Goal: Task Accomplishment & Management: Use online tool/utility

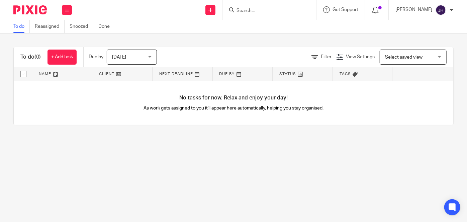
click at [278, 14] on div at bounding box center [270, 10] width 94 height 20
click at [277, 11] on input "Search" at bounding box center [266, 11] width 60 height 6
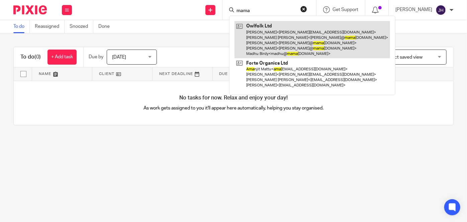
type input "mama"
click at [299, 42] on link at bounding box center [313, 39] width 156 height 37
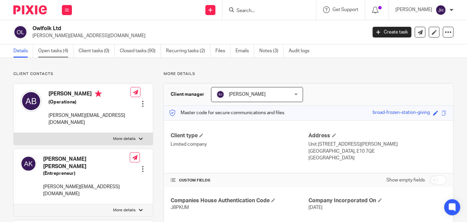
click at [61, 53] on link "Open tasks (4)" at bounding box center [55, 51] width 35 height 13
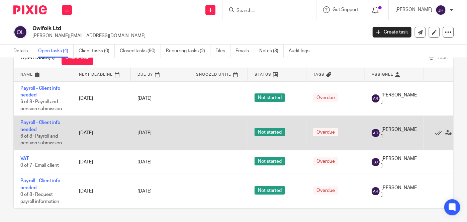
scroll to position [27, 0]
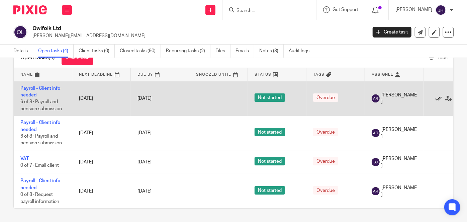
click at [441, 96] on icon at bounding box center [438, 98] width 7 height 7
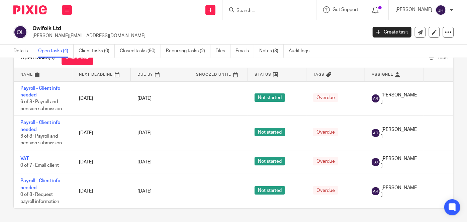
scroll to position [0, 0]
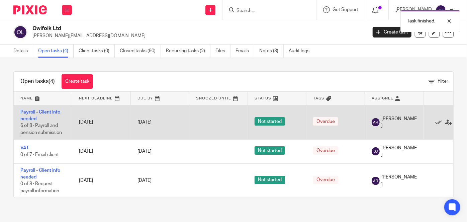
drag, startPoint x: 26, startPoint y: 116, endPoint x: 137, endPoint y: 127, distance: 111.6
click at [26, 116] on link "Payroll - Client info needed" at bounding box center [40, 115] width 40 height 11
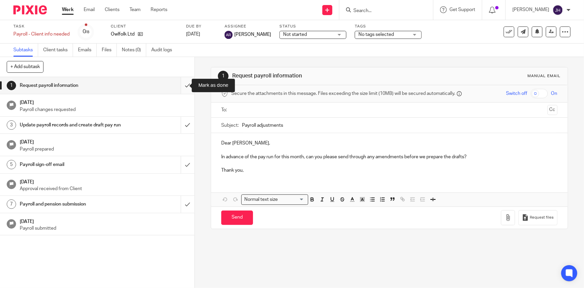
click at [178, 87] on input "submit" at bounding box center [97, 85] width 194 height 17
click at [182, 127] on input "submit" at bounding box center [97, 124] width 194 height 17
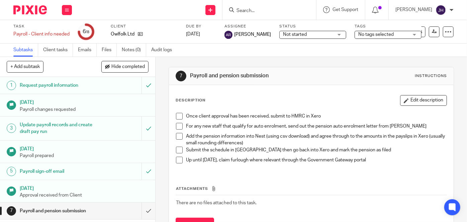
click at [46, 174] on h1 "Payroll sign-off email" at bounding box center [58, 171] width 77 height 10
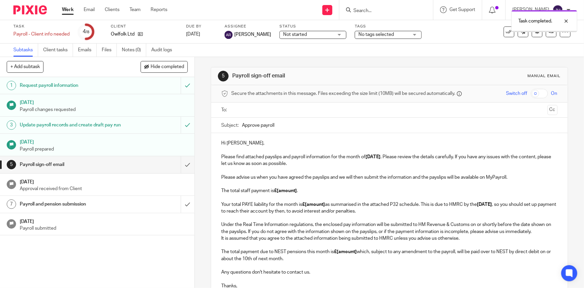
click at [124, 169] on div "Payroll sign-off email" at bounding box center [97, 164] width 154 height 10
click at [279, 120] on input "Approve payroll" at bounding box center [399, 124] width 315 height 15
drag, startPoint x: 0, startPoint y: 0, endPoint x: 282, endPoint y: 120, distance: 306.8
click at [282, 120] on input "Approve payroll" at bounding box center [399, 124] width 315 height 15
type input "Approve payroll - September 2025"
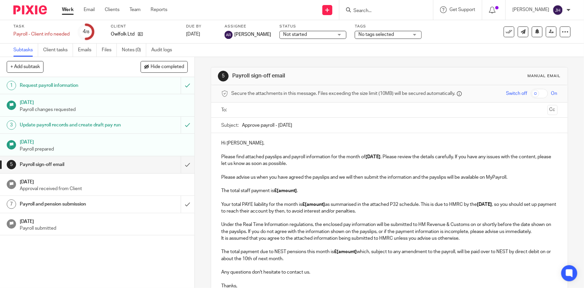
click at [212, 164] on div "Hi Amanda, Please find attached payslips and payroll information for the month …" at bounding box center [389, 213] width 356 height 161
click at [231, 141] on p "Hi Amanda, Please find attached payslips and payroll information for the month …" at bounding box center [389, 153] width 336 height 27
click at [290, 151] on p "Hi Madhu, Please find attached payslips and payroll information for the month o…" at bounding box center [389, 153] width 336 height 27
click at [301, 174] on p "Please advise us when you have agreed the payslips and we will then submit the …" at bounding box center [389, 194] width 336 height 41
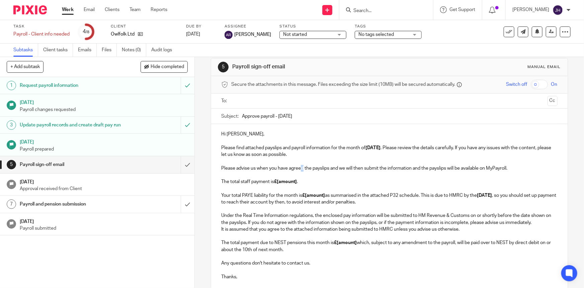
scroll to position [30, 0]
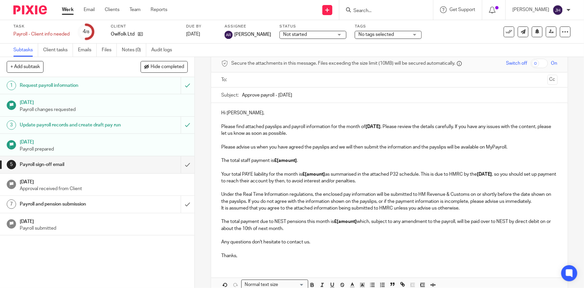
click at [319, 184] on p "Under the Real Time Information regulations, the enclosed pay information will …" at bounding box center [389, 194] width 336 height 20
drag, startPoint x: 319, startPoint y: 159, endPoint x: 381, endPoint y: 148, distance: 63.0
click at [320, 159] on p "Please advise us when you have agreed the payslips and we will then submit the …" at bounding box center [389, 164] width 336 height 41
click at [384, 134] on p "Hi Madhu, Please find attached payslips and payroll information for the month o…" at bounding box center [389, 122] width 336 height 27
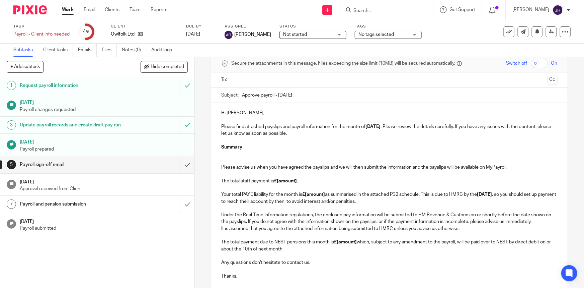
click at [264, 161] on p at bounding box center [389, 160] width 336 height 7
click at [285, 182] on strong "£[amount]" at bounding box center [285, 180] width 23 height 5
click at [309, 192] on strong "£[amount]" at bounding box center [313, 194] width 23 height 5
click at [310, 193] on strong "£[amount]" at bounding box center [313, 194] width 23 height 5
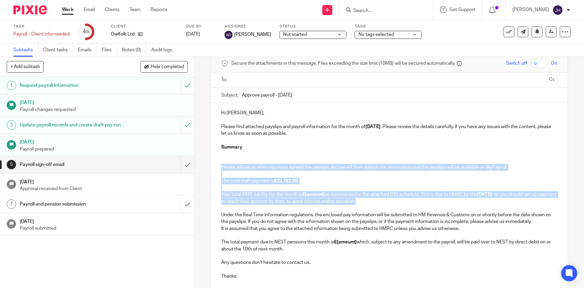
click at [310, 193] on strong "£[amount]" at bounding box center [313, 194] width 23 height 5
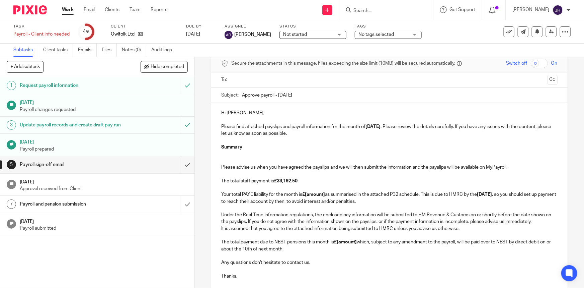
click at [311, 194] on strong "£[amount]" at bounding box center [313, 194] width 23 height 5
click at [312, 194] on strong "£[amount]" at bounding box center [313, 194] width 23 height 5
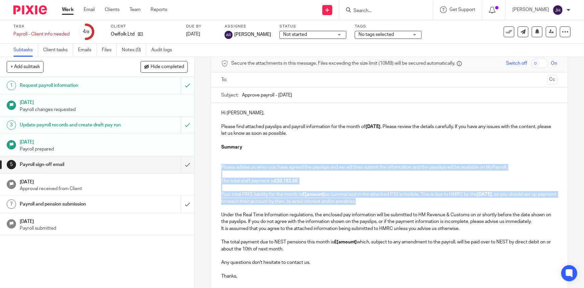
click at [312, 194] on strong "£[amount]" at bounding box center [313, 194] width 23 height 5
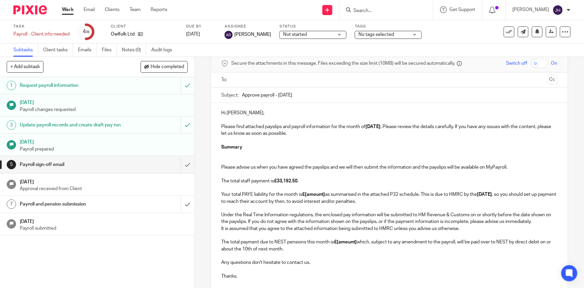
click at [320, 193] on strong "£[amount]" at bounding box center [313, 194] width 23 height 5
click at [346, 228] on p "It is assumed that you agree to the attached information being submitted to HMR…" at bounding box center [389, 238] width 336 height 27
click at [344, 239] on strong "£[amount]" at bounding box center [345, 241] width 23 height 5
click at [345, 242] on strong "£[amount]" at bounding box center [345, 241] width 23 height 5
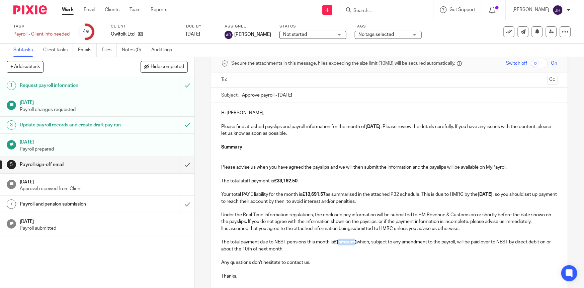
click at [345, 242] on strong "£[amount]" at bounding box center [345, 241] width 23 height 5
drag, startPoint x: 361, startPoint y: 227, endPoint x: 341, endPoint y: 217, distance: 22.3
click at [361, 227] on p "It is assumed that you agree to the attached information being submitted to HMR…" at bounding box center [389, 238] width 336 height 27
click at [329, 201] on p "Please advise us when you have agreed the payslips and we will then submit the …" at bounding box center [389, 184] width 336 height 41
click at [311, 177] on p "Please advise us when you have agreed the payslips and we will then submit the …" at bounding box center [389, 184] width 336 height 41
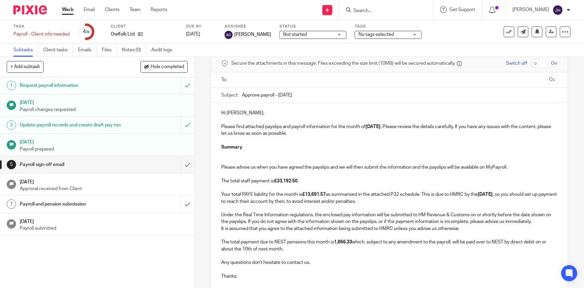
click at [265, 154] on p at bounding box center [389, 153] width 336 height 7
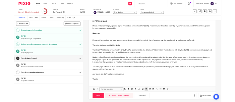
scroll to position [86, 0]
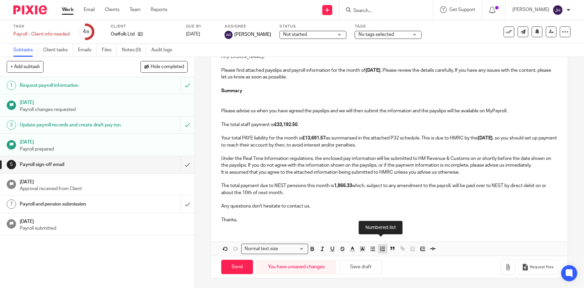
click at [380, 248] on icon "button" at bounding box center [383, 248] width 6 height 6
drag, startPoint x: 274, startPoint y: 101, endPoint x: 259, endPoint y: 99, distance: 15.2
click at [274, 101] on p at bounding box center [389, 104] width 336 height 7
click at [259, 99] on p at bounding box center [396, 97] width 323 height 7
click at [311, 136] on strong "£13,691.57" at bounding box center [313, 138] width 23 height 5
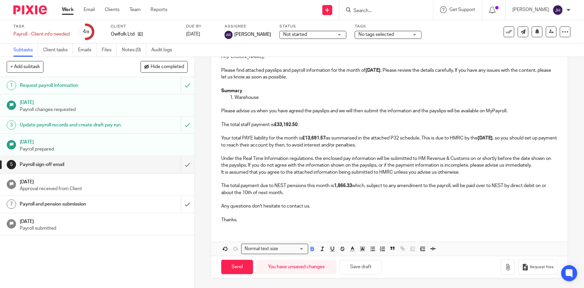
click at [284, 116] on p "Please advise us when you have agreed the payslips and we will then submit the …" at bounding box center [389, 127] width 336 height 41
click at [271, 98] on div "Hi Madhu, Please find attached payslips and payroll information for the month o…" at bounding box center [389, 137] width 356 height 181
click at [272, 97] on p "Warehouse" at bounding box center [396, 97] width 323 height 7
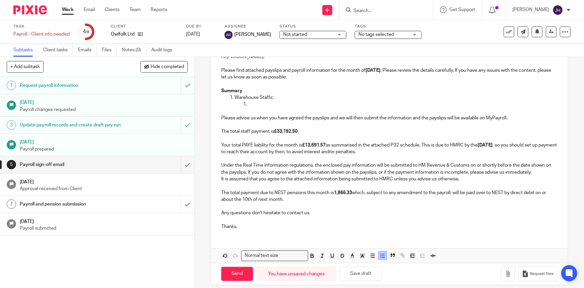
click at [380, 256] on icon "button" at bounding box center [383, 255] width 6 height 6
click at [382, 254] on icon "button" at bounding box center [383, 255] width 6 height 6
click at [267, 107] on p at bounding box center [389, 110] width 336 height 7
click at [268, 103] on p at bounding box center [396, 104] width 323 height 7
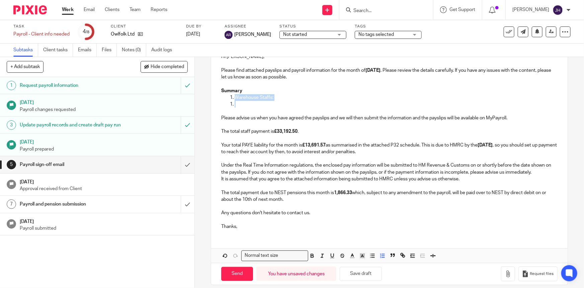
drag, startPoint x: 254, startPoint y: 103, endPoint x: 225, endPoint y: 97, distance: 29.7
click at [225, 97] on div "Hi Madhu, Please find attached payslips and payroll information for the month o…" at bounding box center [389, 141] width 356 height 188
click at [382, 257] on line "button" at bounding box center [383, 257] width 3 height 0
click at [372, 254] on icon "button" at bounding box center [373, 255] width 6 height 6
click at [372, 258] on icon "button" at bounding box center [373, 255] width 6 height 6
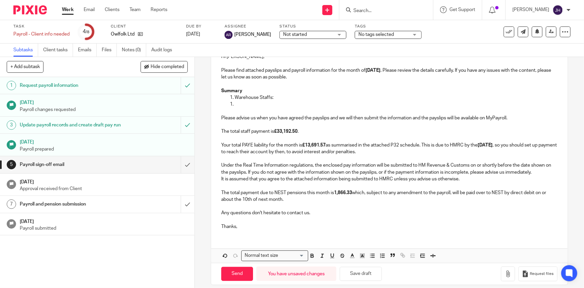
click at [250, 107] on p at bounding box center [389, 110] width 336 height 7
click at [235, 100] on p "Warehouse Staffs:" at bounding box center [396, 97] width 323 height 7
click at [235, 99] on li "Warehouse Staffs:" at bounding box center [396, 97] width 323 height 7
click at [235, 101] on li at bounding box center [396, 104] width 323 height 7
click at [235, 97] on li "Warehouse Staffs:" at bounding box center [396, 97] width 323 height 7
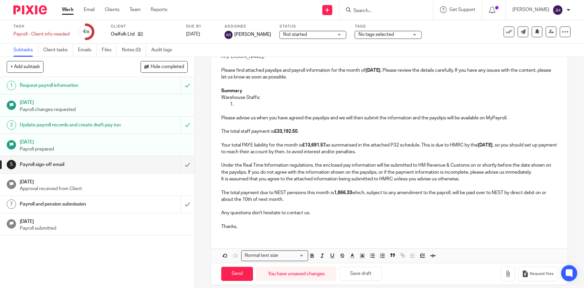
click at [235, 102] on li at bounding box center [396, 104] width 323 height 7
click at [262, 97] on p "Warehouse Staffs:" at bounding box center [389, 97] width 336 height 7
click at [375, 257] on span at bounding box center [377, 256] width 20 height 10
click at [372, 254] on icon "button" at bounding box center [373, 255] width 6 height 6
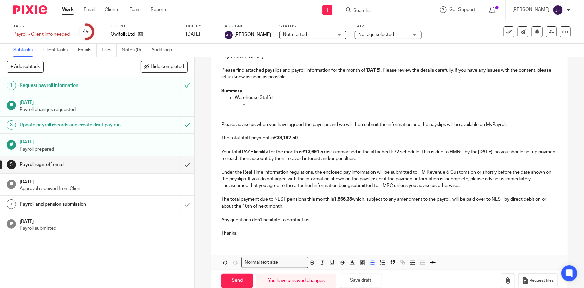
click at [285, 101] on p at bounding box center [402, 104] width 309 height 7
click at [261, 101] on p at bounding box center [402, 104] width 309 height 7
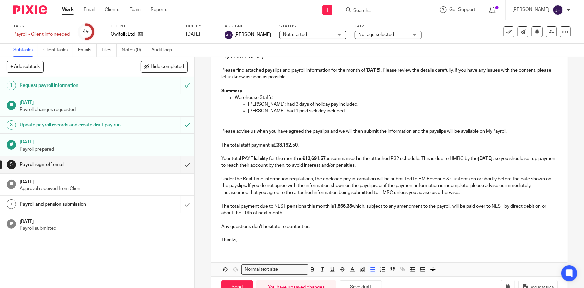
click at [284, 111] on p "Jackson: had 1 paid sick day included." at bounding box center [402, 110] width 309 height 7
drag, startPoint x: 284, startPoint y: 111, endPoint x: 333, endPoint y: 110, distance: 49.2
click at [333, 110] on p "Jackson: had 1 paid sick day included." at bounding box center [402, 110] width 309 height 7
drag, startPoint x: 269, startPoint y: 121, endPoint x: 272, endPoint y: 117, distance: 4.6
click at [269, 121] on p at bounding box center [389, 124] width 336 height 7
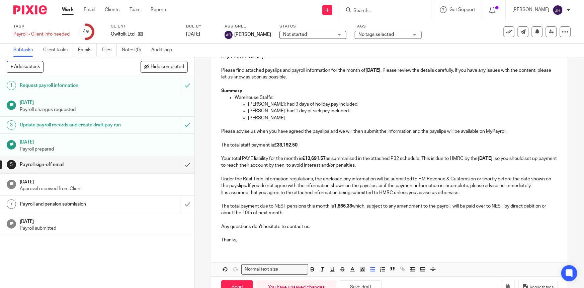
click at [272, 117] on p "Hal Morris:" at bounding box center [402, 117] width 309 height 7
click at [281, 114] on p "Jackson: had 1 day of sick pay included." at bounding box center [402, 110] width 309 height 7
click at [281, 118] on p "Hal Morris:" at bounding box center [402, 117] width 309 height 7
click at [275, 115] on p "Hal Morris:" at bounding box center [402, 117] width 309 height 7
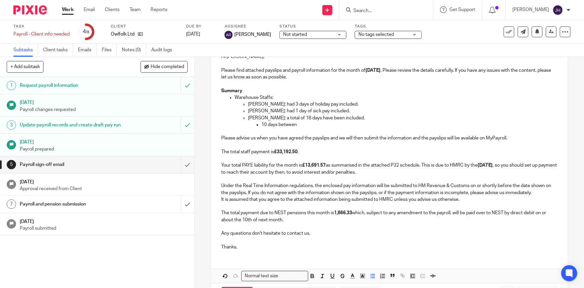
click at [322, 124] on p "10 days between" at bounding box center [409, 124] width 296 height 7
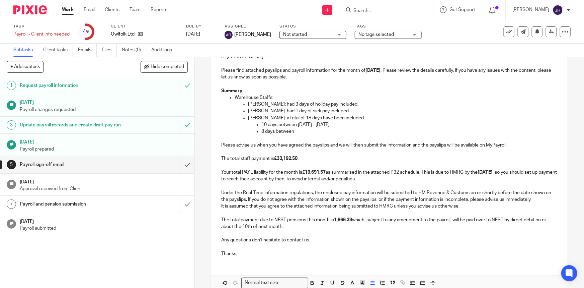
drag, startPoint x: 314, startPoint y: 135, endPoint x: 311, endPoint y: 131, distance: 4.3
click at [314, 135] on p at bounding box center [389, 138] width 336 height 7
click at [309, 130] on p "8 days between" at bounding box center [409, 131] width 296 height 7
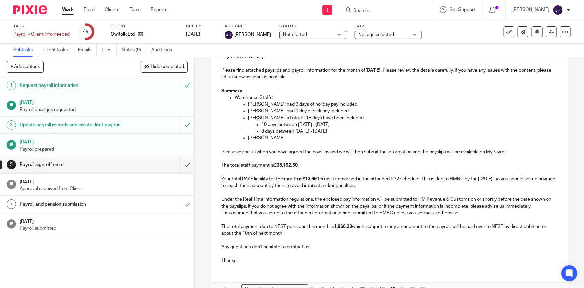
click at [285, 137] on p "Mathilda:" at bounding box center [402, 138] width 309 height 7
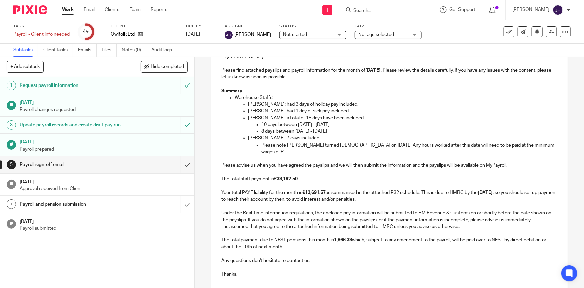
click at [499, 190] on p "Please advise us when you have agreed the payslips and we will then submit the …" at bounding box center [389, 182] width 336 height 41
click at [515, 162] on p "Please advise us when you have agreed the payslips and we will then submit the …" at bounding box center [389, 182] width 336 height 41
click at [515, 140] on p "Mathilda: 7 days included." at bounding box center [402, 138] width 309 height 7
click at [549, 142] on div "Hi Madhu, Please find attached payslips and payroll information for the month o…" at bounding box center [389, 165] width 356 height 236
click at [541, 144] on p "Please note Mathilda turned 21 years old on 29th Sep. Any hours worked after th…" at bounding box center [409, 149] width 296 height 14
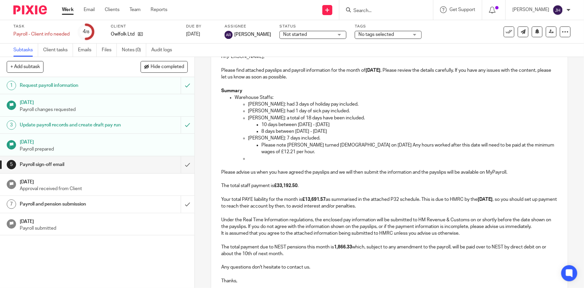
click at [265, 160] on p at bounding box center [402, 158] width 309 height 7
click at [331, 157] on p "Adem Atabas: new starter as of" at bounding box center [402, 158] width 309 height 7
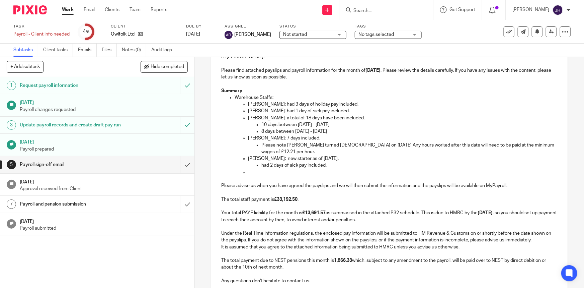
click at [258, 170] on p at bounding box center [402, 172] width 309 height 7
click at [353, 164] on p "had 2 days of sick pay included." at bounding box center [409, 165] width 296 height 7
click at [353, 171] on p "Amanda had 1 extra day included at daily rate of £" at bounding box center [396, 172] width 323 height 7
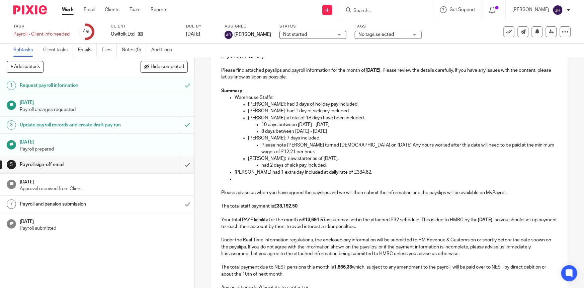
click at [271, 184] on p at bounding box center [389, 185] width 336 height 7
click at [258, 176] on p at bounding box center [396, 178] width 323 height 7
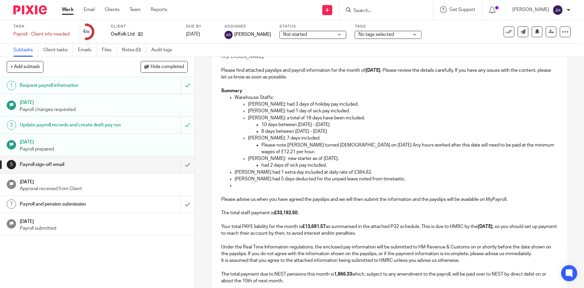
click at [364, 179] on p "Cosmina had 5 days deducted for the unpaid leave noted from timetastic." at bounding box center [396, 178] width 323 height 7
click at [367, 184] on p at bounding box center [396, 185] width 323 height 7
click at [244, 189] on p at bounding box center [389, 192] width 336 height 7
click at [241, 184] on p at bounding box center [396, 185] width 323 height 7
click at [264, 180] on p "Cosmina had 5 days deducted for the unpaid leave noted from Timetastic." at bounding box center [396, 178] width 323 height 7
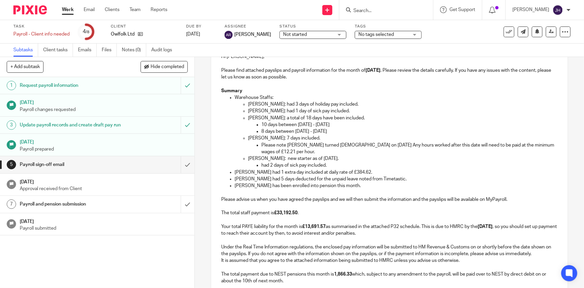
click at [351, 188] on p "Melissa has been enrolled into pension this month." at bounding box center [396, 185] width 323 height 7
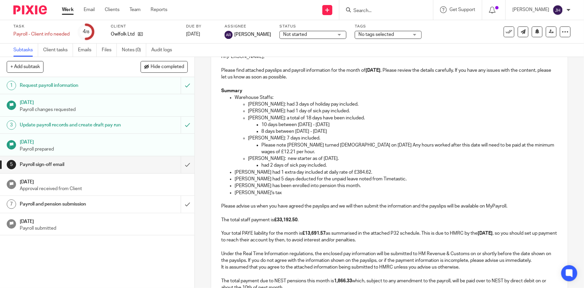
click at [252, 189] on p "Anna's tax" at bounding box center [396, 192] width 323 height 7
click at [256, 192] on p "Anna's tax" at bounding box center [396, 192] width 323 height 7
click at [251, 192] on p "Anna's tax" at bounding box center [396, 192] width 323 height 7
click at [235, 191] on p "Anna's net pay this month is lower comparing to July due to tax refund given in…" at bounding box center [396, 192] width 323 height 7
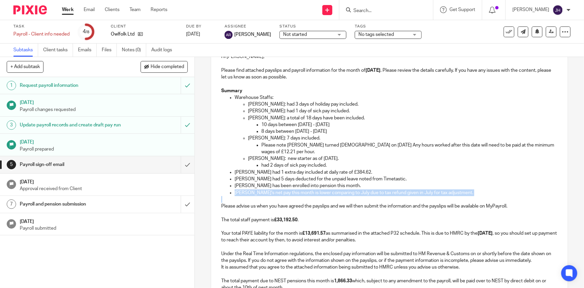
drag, startPoint x: 235, startPoint y: 191, endPoint x: 456, endPoint y: 194, distance: 220.3
click at [456, 194] on p "Anna's net pay this month is lower comparing to July due to tax refund given in…" at bounding box center [396, 192] width 323 height 7
copy p "Anna's net pay this month is lower comparing to July due to tax refund given in…"
drag, startPoint x: 295, startPoint y: 172, endPoint x: 290, endPoint y: 172, distance: 4.7
click at [294, 172] on p "Amanda had 1 extra day included at daily rate of £384.62." at bounding box center [396, 172] width 323 height 7
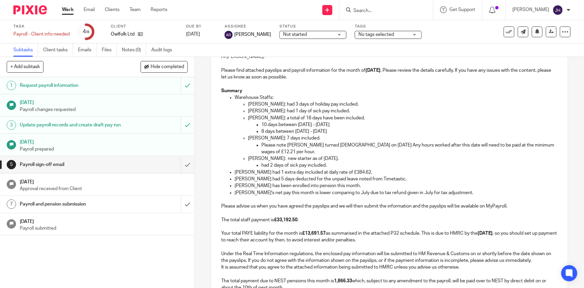
click at [238, 191] on p "Anna's net pay this month is lower comparing to July due to tax refund given in…" at bounding box center [396, 192] width 323 height 7
drag, startPoint x: 238, startPoint y: 191, endPoint x: 447, endPoint y: 189, distance: 208.9
click at [447, 189] on p "Anna's net pay this month is lower comparing to July due to tax refund given in…" at bounding box center [396, 192] width 323 height 7
click at [423, 192] on p "Anna’s net pay this month is lower than in July because her July pay included a…" at bounding box center [396, 192] width 323 height 7
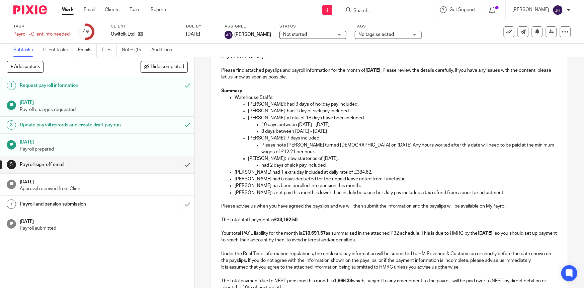
click at [435, 193] on p "Anna’s net pay this month is lower than in July because her July pay included a…" at bounding box center [396, 192] width 323 height 7
click at [327, 213] on p "Please advise us when you have agreed the payslips and we will then submit the …" at bounding box center [389, 223] width 336 height 41
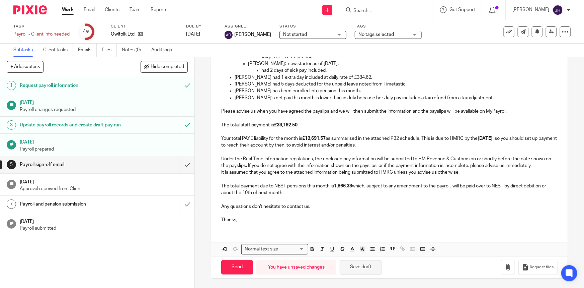
click at [366, 266] on button "Save draft" at bounding box center [361, 267] width 42 height 14
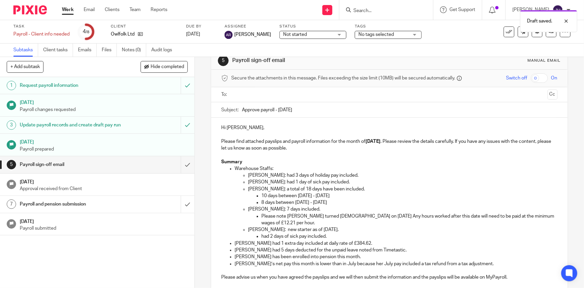
scroll to position [0, 0]
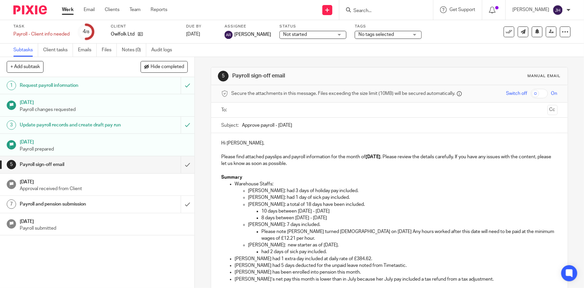
click at [246, 110] on input "text" at bounding box center [389, 110] width 311 height 8
paste input "[EMAIL_ADDRESS][DOMAIN_NAME]"
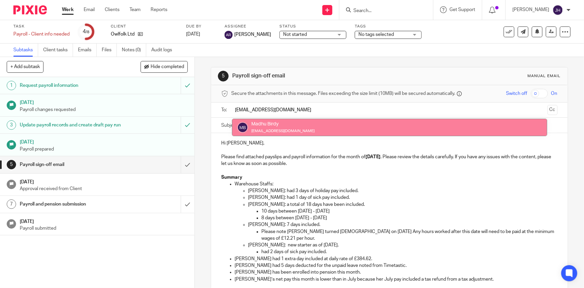
type input "[EMAIL_ADDRESS][DOMAIN_NAME]"
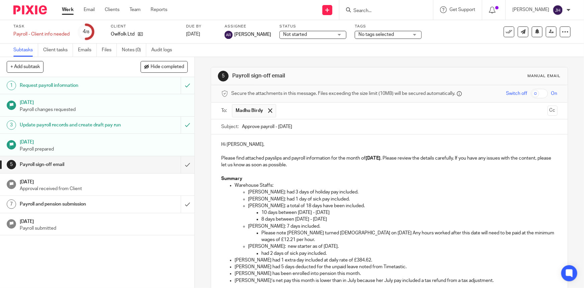
click at [548, 111] on button "Cc" at bounding box center [553, 110] width 10 height 10
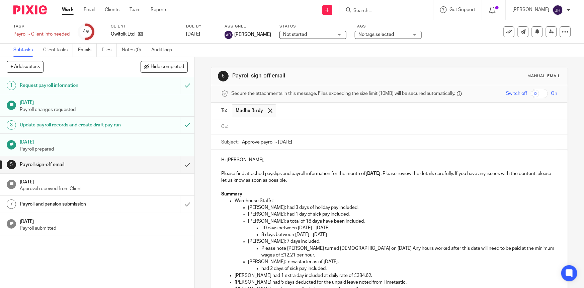
click at [256, 128] on input "text" at bounding box center [394, 127] width 321 height 8
paste input "teamabacai@abacai.co.uk"
type input "teamabacai@abacai.co.uk"
click at [359, 170] on p "Hi Madhu, Please find attached payslips and payroll information for the month o…" at bounding box center [389, 171] width 336 height 27
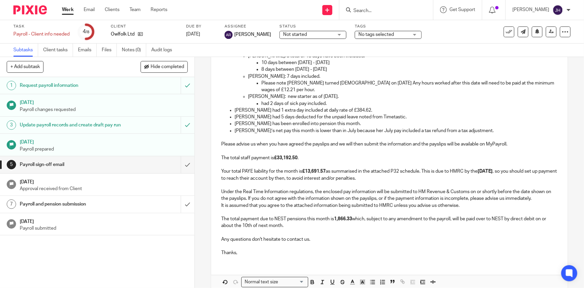
scroll to position [199, 0]
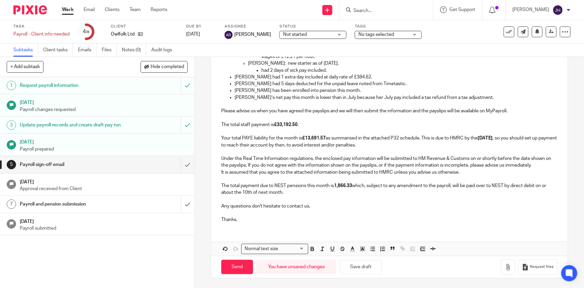
click at [334, 185] on strong "1,866.33" at bounding box center [343, 185] width 18 height 5
click at [348, 191] on p "It is assumed that you agree to the attached information being submitted to HMR…" at bounding box center [389, 182] width 336 height 27
click at [357, 265] on button "Save draft" at bounding box center [361, 266] width 42 height 14
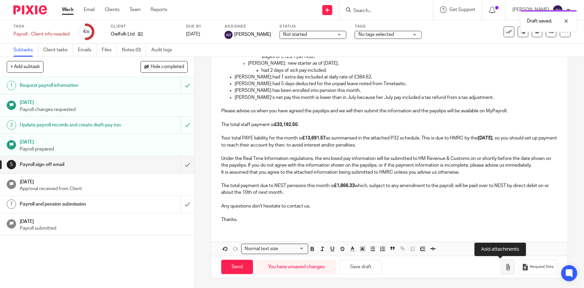
click at [505, 266] on icon "button" at bounding box center [508, 266] width 7 height 7
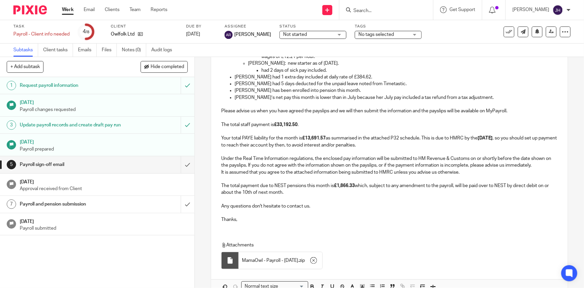
click at [364, 205] on p "Any questions don't hesitate to contact us." at bounding box center [389, 203] width 336 height 14
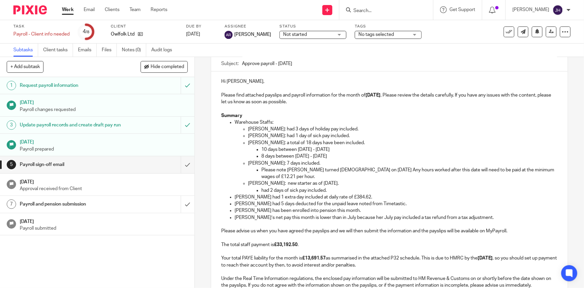
scroll to position [237, 0]
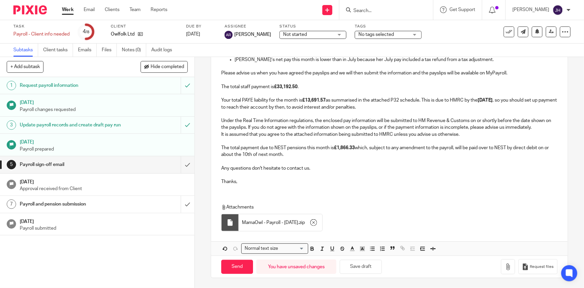
drag, startPoint x: 240, startPoint y: 264, endPoint x: 404, endPoint y: 211, distance: 172.9
click at [405, 204] on form "Secure the attachments in this message. Files exceeding the size limit (10MB) w…" at bounding box center [389, 62] width 356 height 429
click at [360, 263] on button "Save draft" at bounding box center [361, 266] width 42 height 14
click at [234, 263] on input "Send" at bounding box center [237, 266] width 32 height 14
type input "Sent"
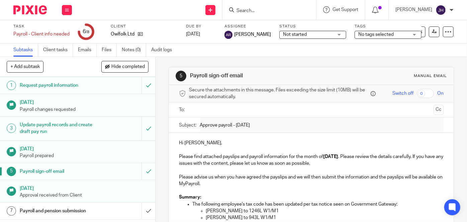
click at [192, 143] on p "Hi [PERSON_NAME], Please find attached payslips and payroll information for the…" at bounding box center [311, 153] width 265 height 27
copy p "Madhu"
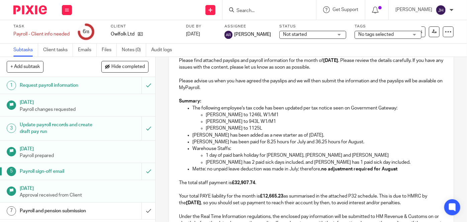
scroll to position [87, 0]
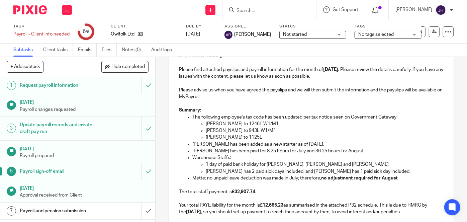
click at [245, 119] on p "The following employee's tax code has been updated per tax notice seen on Gover…" at bounding box center [317, 117] width 251 height 7
drag, startPoint x: 227, startPoint y: 121, endPoint x: 296, endPoint y: 129, distance: 69.1
click at [296, 129] on ul "Melissa Wilkinson to 1246L W1/M1 Amanda Burrows to 943L W1/M1 Anna Kari to 1125L" at bounding box center [317, 130] width 251 height 20
click at [296, 138] on p "Anna Kari to 1125L" at bounding box center [325, 137] width 238 height 7
click at [280, 135] on p "Anna Kari to 1125L" at bounding box center [325, 137] width 238 height 7
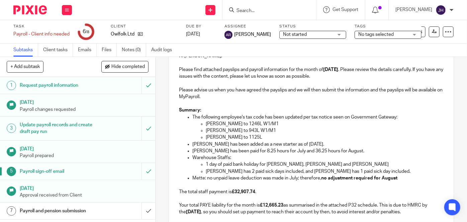
click at [306, 142] on p "Hal Morris has been added as a new starter as of 4th August." at bounding box center [317, 144] width 251 height 7
drag, startPoint x: 253, startPoint y: 151, endPoint x: 293, endPoint y: 147, distance: 40.0
click at [293, 148] on p "Mathilda has been paid for 8.25 hours for July and 36.25 hours for August." at bounding box center [317, 151] width 251 height 7
click at [299, 162] on p "1 day of paid bank holiday for Danny, Jackson and Hal" at bounding box center [325, 164] width 238 height 7
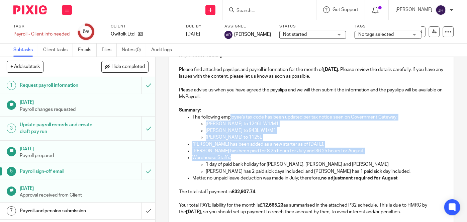
drag, startPoint x: 229, startPoint y: 114, endPoint x: 274, endPoint y: 155, distance: 60.9
click at [274, 155] on ul "The following employee's tax code has been updated per tax notice seen on Gover…" at bounding box center [311, 148] width 265 height 68
click at [322, 146] on p "Hal Morris has been added as a new starter as of 4th August." at bounding box center [317, 144] width 251 height 7
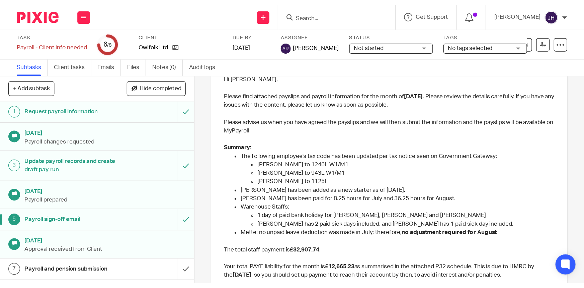
scroll to position [0, 0]
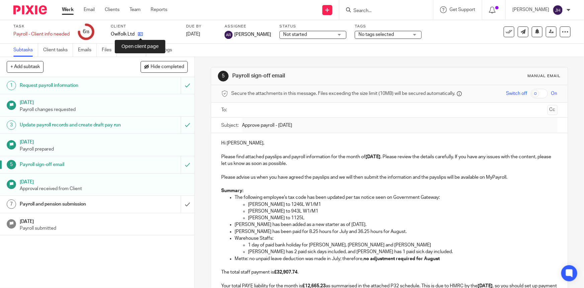
click at [139, 33] on icon at bounding box center [140, 33] width 5 height 5
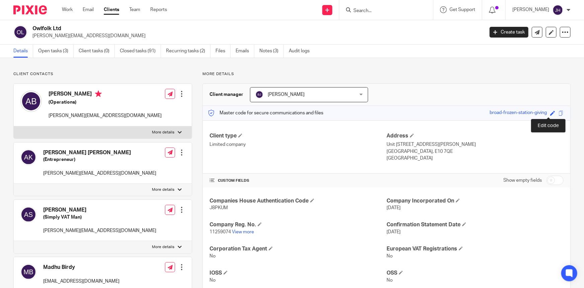
click at [550, 114] on span at bounding box center [552, 112] width 5 height 5
paste input "left-whether-arrangement-glass"
type input "left-whether-arrangement-glass"
click at [538, 112] on link "Save" at bounding box center [541, 112] width 10 height 7
type input "left-whether-arrangement-glass"
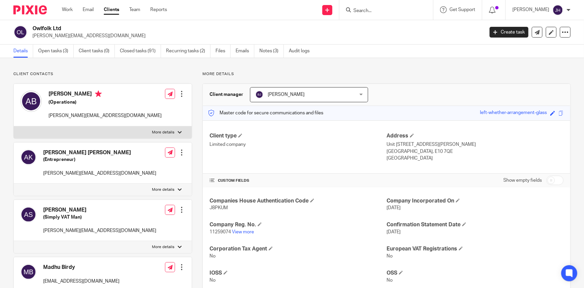
click at [560, 113] on div "Save left-whether-arrangement-glass" at bounding box center [522, 113] width 85 height 8
click at [559, 111] on span at bounding box center [561, 112] width 5 height 5
